Goal: Task Accomplishment & Management: Manage account settings

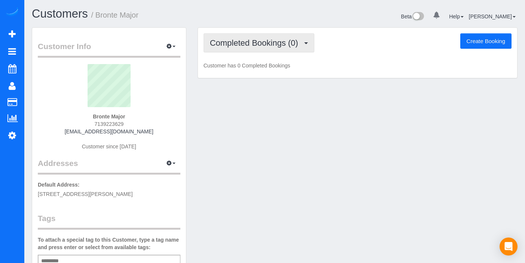
click at [305, 44] on span "button" at bounding box center [306, 43] width 4 height 2
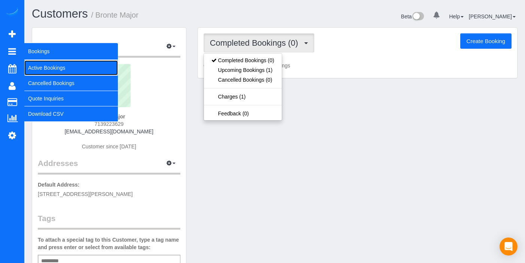
click at [51, 68] on link "Active Bookings" at bounding box center [71, 67] width 94 height 15
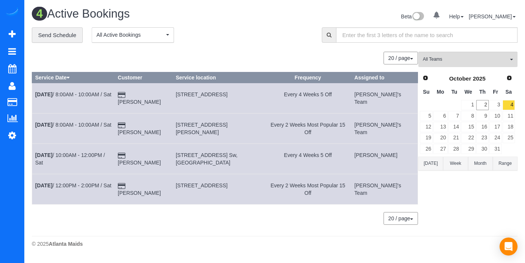
click at [435, 167] on button "[DATE]" at bounding box center [430, 163] width 25 height 14
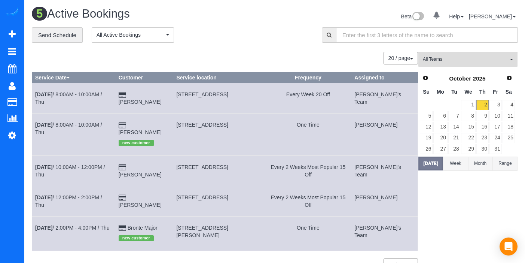
drag, startPoint x: 203, startPoint y: 228, endPoint x: 183, endPoint y: 218, distance: 21.6
click at [183, 218] on td "[STREET_ADDRESS][PERSON_NAME]" at bounding box center [219, 233] width 92 height 34
copy span "[STREET_ADDRESS][PERSON_NAME]"
click at [281, 221] on td "One Time" at bounding box center [308, 233] width 86 height 34
click at [76, 225] on link "[DATE] 2:00PM - 4:00PM / Thu" at bounding box center [72, 228] width 74 height 6
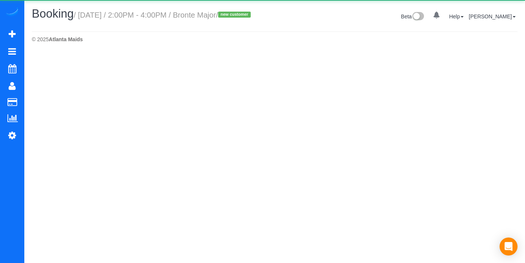
select select "GA"
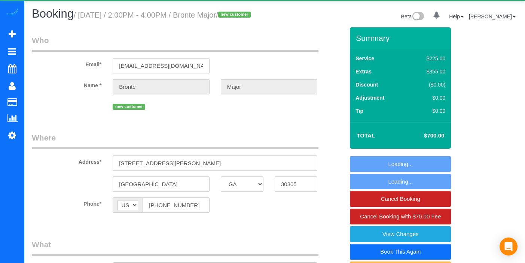
select select "object:1177"
select select "4"
select select "spot1"
select select "number:3"
select select "number:6"
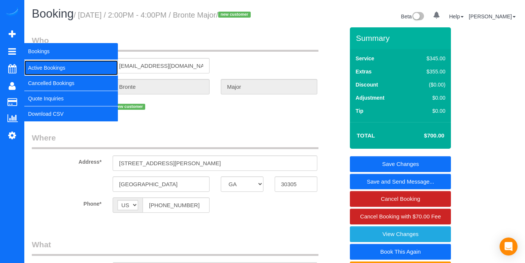
click at [46, 64] on link "Active Bookings" at bounding box center [71, 67] width 94 height 15
